Goal: Navigation & Orientation: Find specific page/section

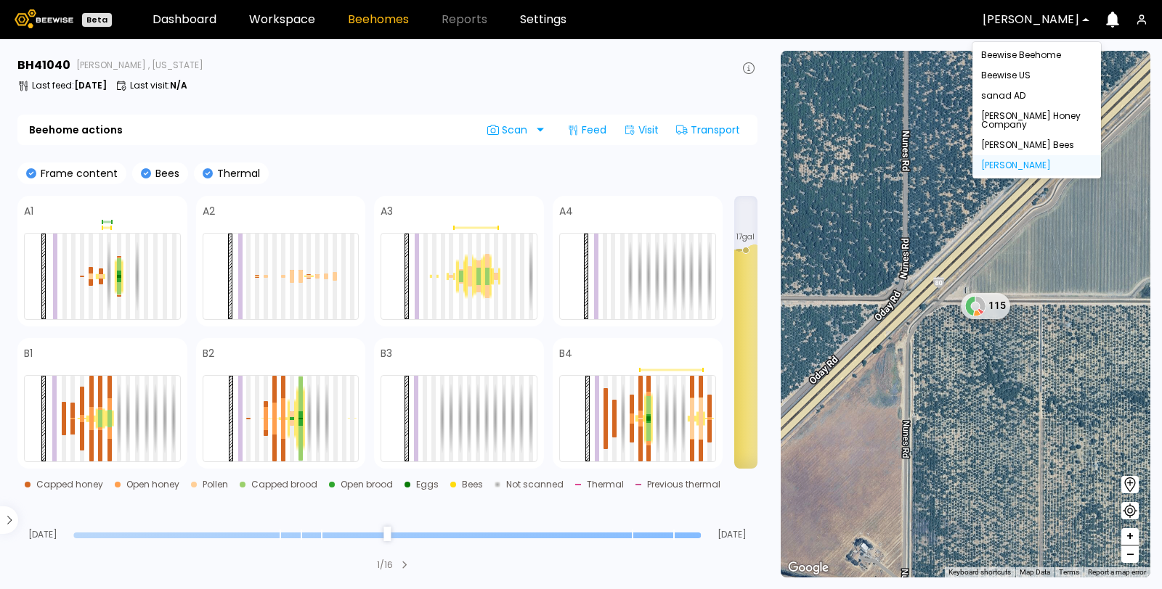
click at [1015, 22] on div at bounding box center [1030, 19] width 97 height 13
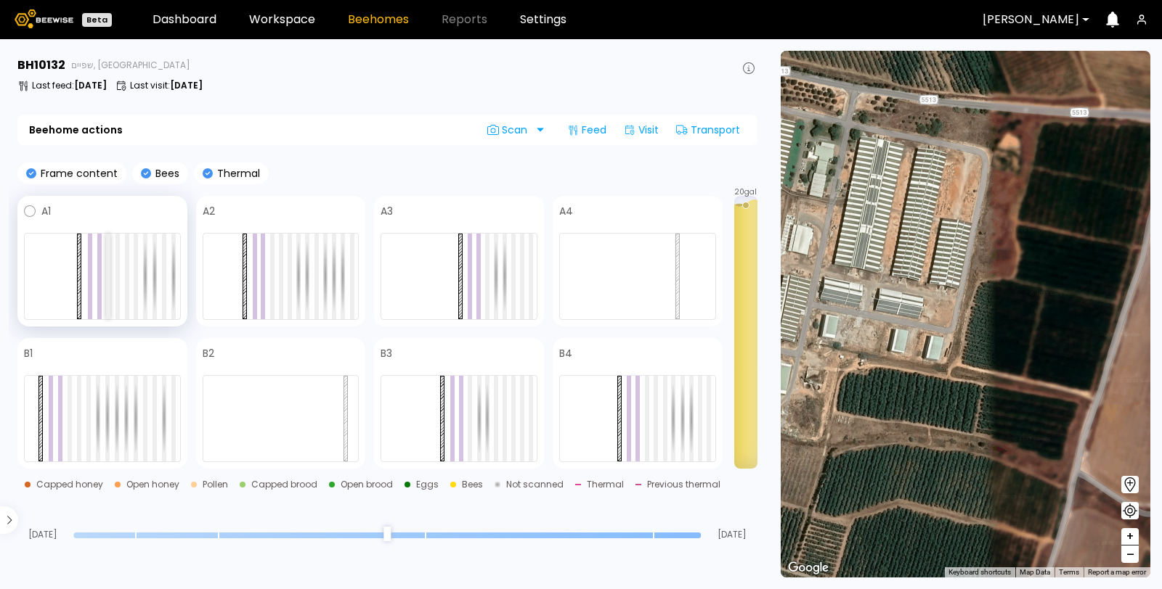
click at [110, 253] on div at bounding box center [108, 277] width 4 height 86
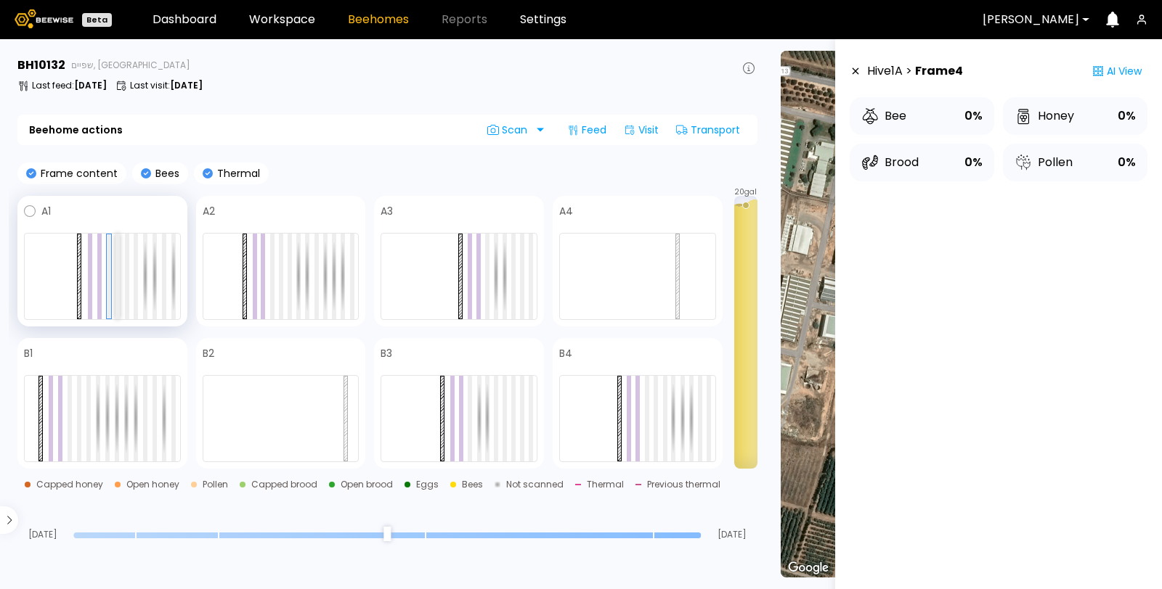
click at [116, 250] on div at bounding box center [117, 277] width 4 height 86
click at [128, 250] on div at bounding box center [127, 277] width 4 height 86
click at [138, 259] on div at bounding box center [136, 277] width 4 height 86
click at [529, 266] on div at bounding box center [531, 277] width 4 height 86
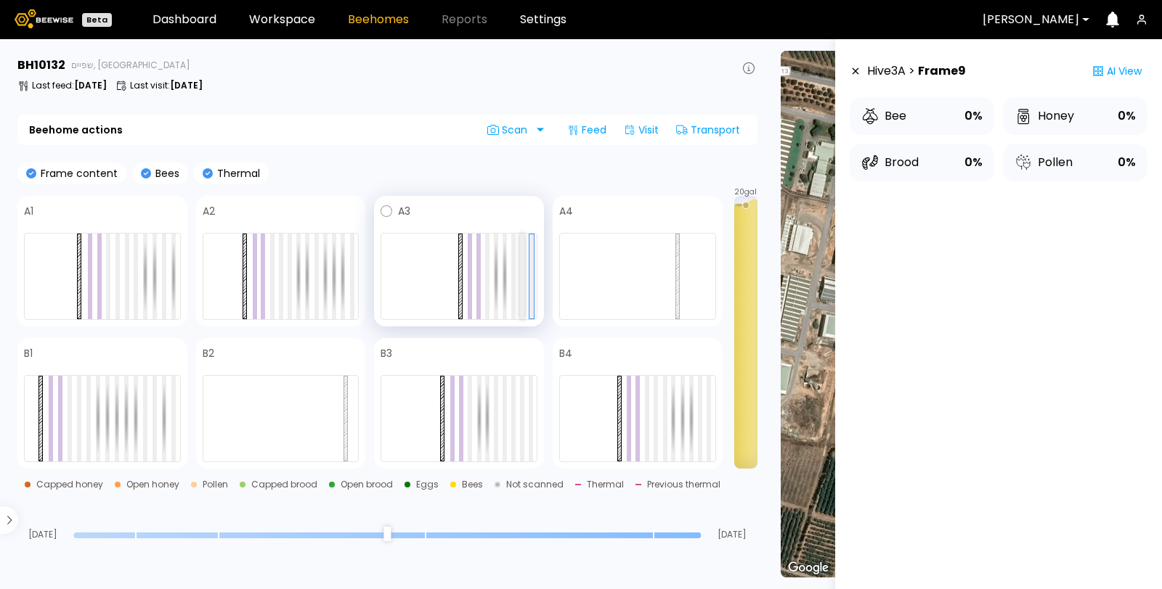
click at [523, 264] on div at bounding box center [522, 277] width 4 height 86
click at [513, 264] on div at bounding box center [513, 277] width 4 height 86
click at [531, 417] on div at bounding box center [531, 419] width 4 height 86
click at [518, 417] on div at bounding box center [458, 418] width 157 height 87
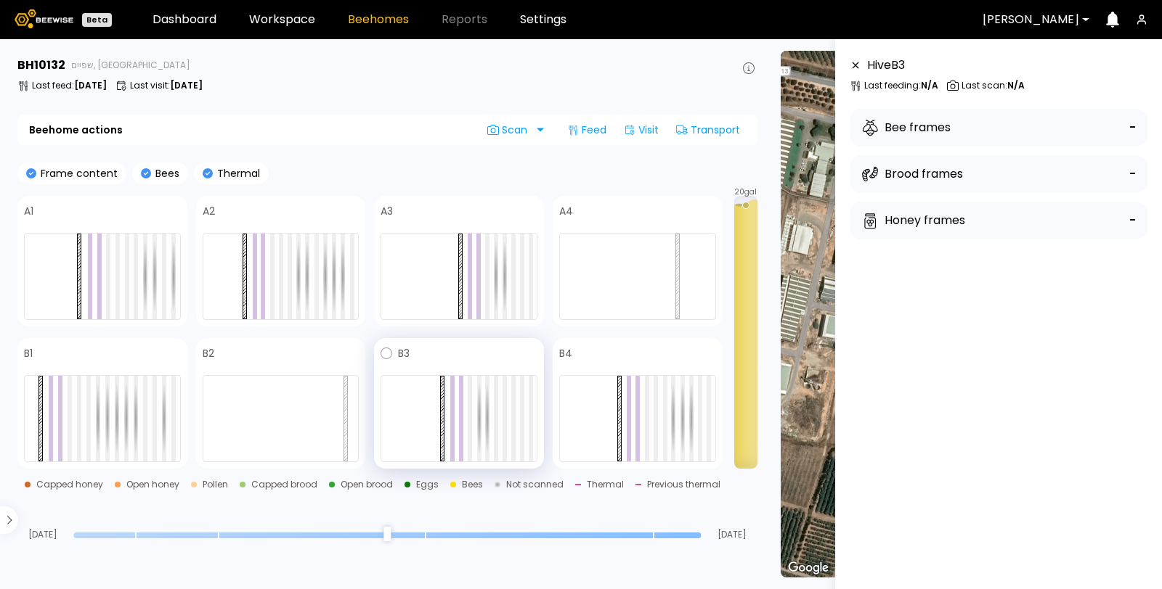
click at [506, 417] on div at bounding box center [504, 419] width 4 height 86
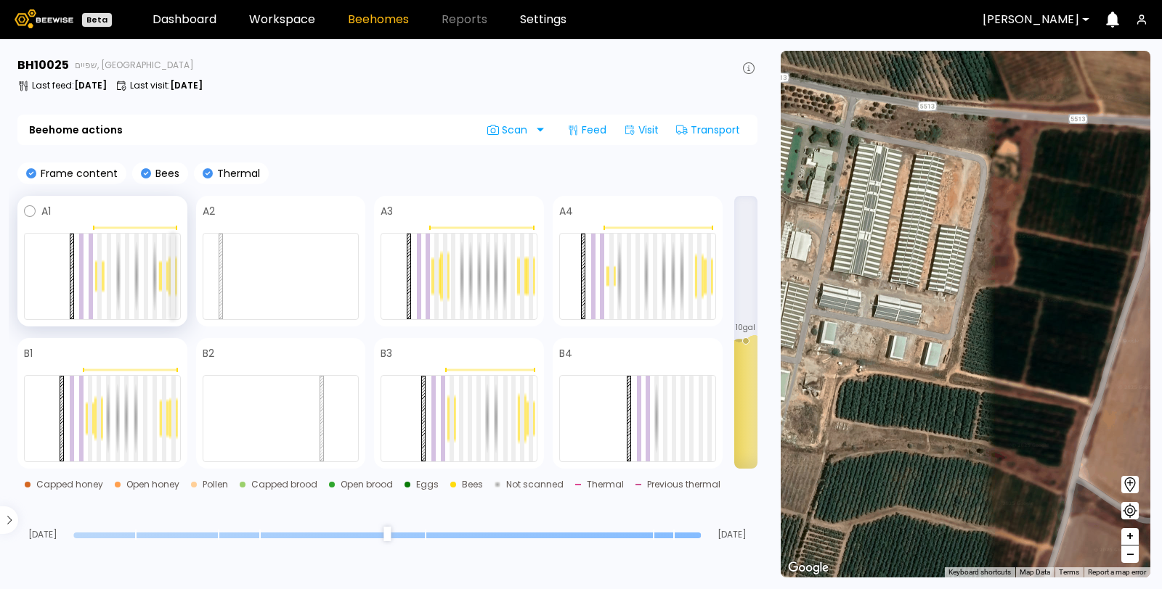
click at [172, 268] on div at bounding box center [173, 277] width 4 height 86
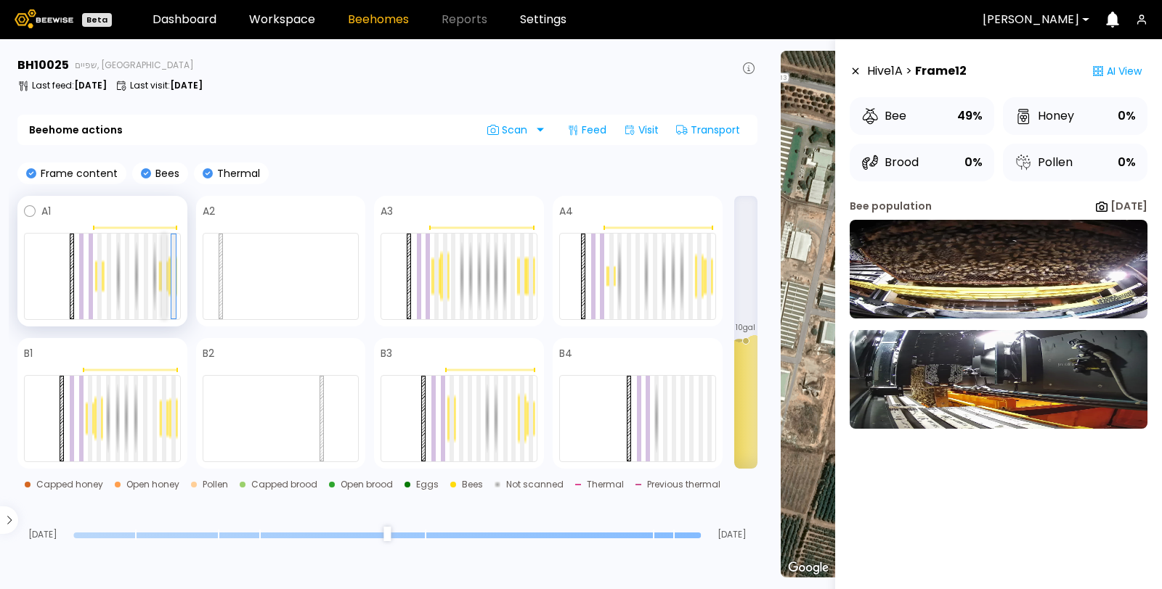
click at [163, 256] on div at bounding box center [164, 277] width 4 height 86
